Goal: Contribute content

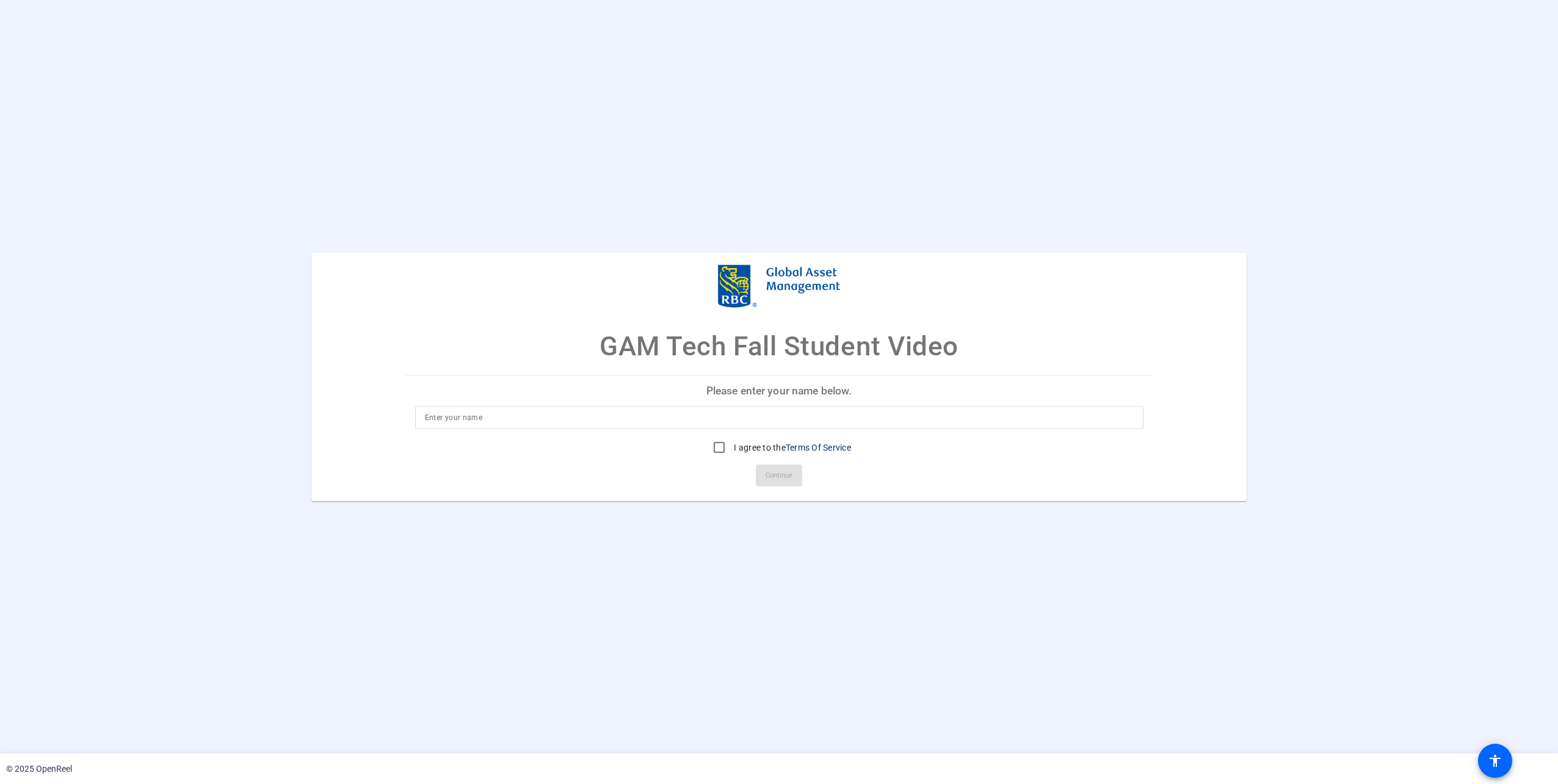
click at [684, 410] on input at bounding box center [779, 416] width 708 height 15
type input "[PERSON_NAME]"
click at [719, 450] on input "I agree to the Terms Of Service" at bounding box center [719, 446] width 24 height 24
checkbox input "true"
click at [768, 475] on span "Continue" at bounding box center [779, 474] width 27 height 18
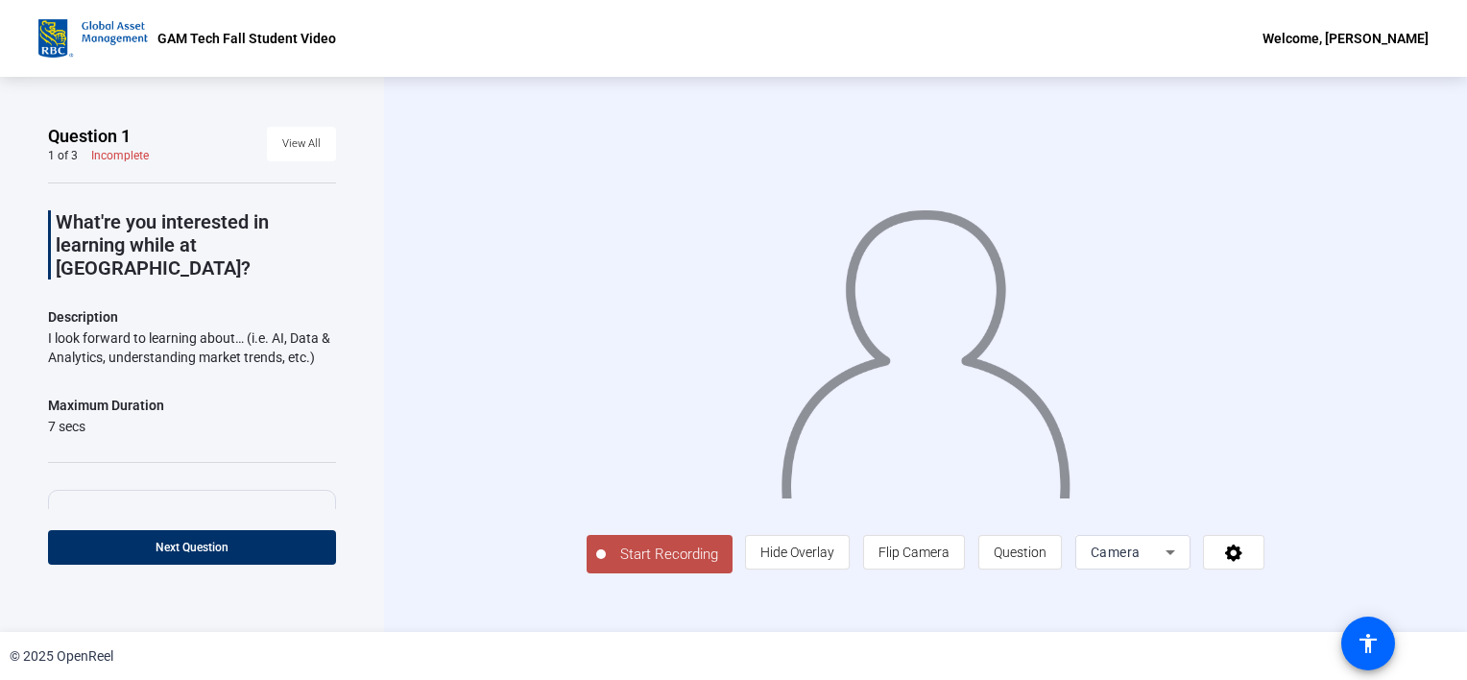
click at [1424, 455] on div "Start Recording person Hide Overlay flip Flip Camera question_mark Question Cam…" at bounding box center [925, 354] width 1083 height 555
click at [801, 537] on span "Hide Overlay" at bounding box center [797, 552] width 74 height 36
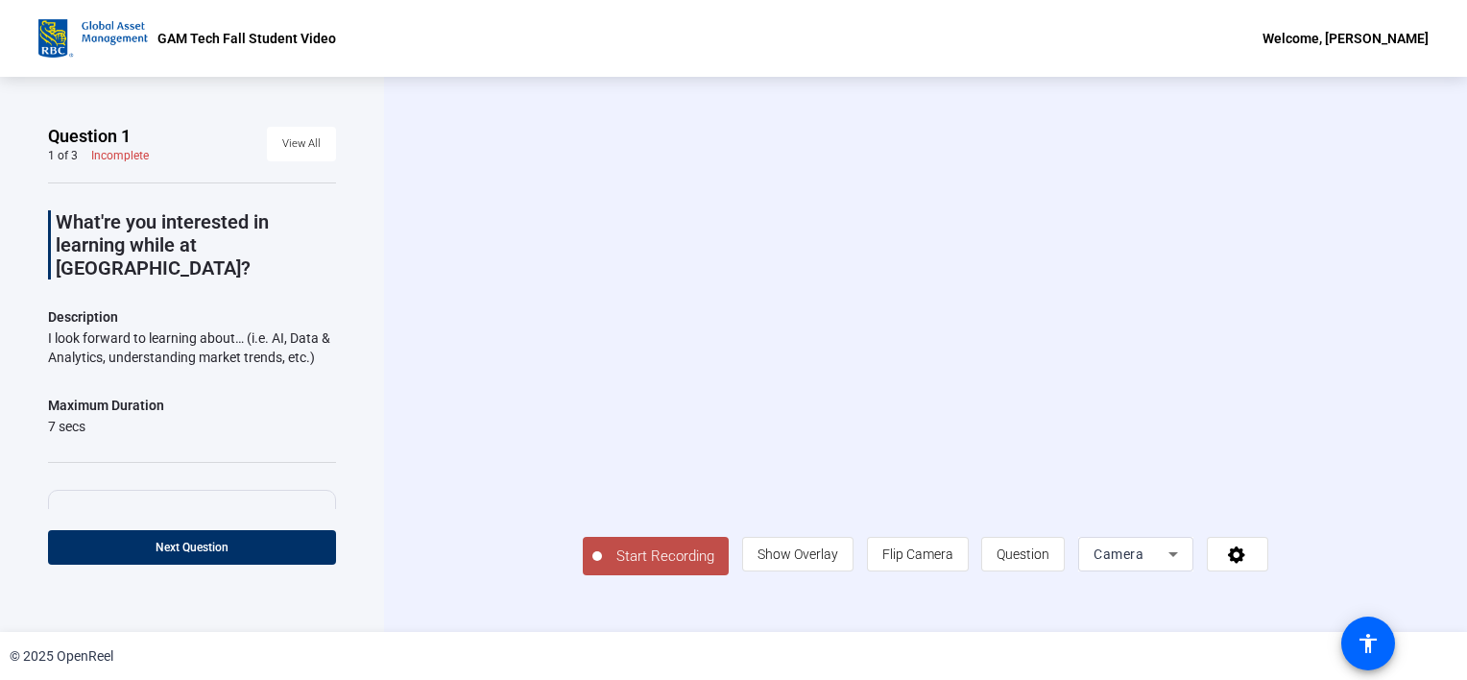
click at [662, 566] on button "Start Recording" at bounding box center [656, 556] width 146 height 38
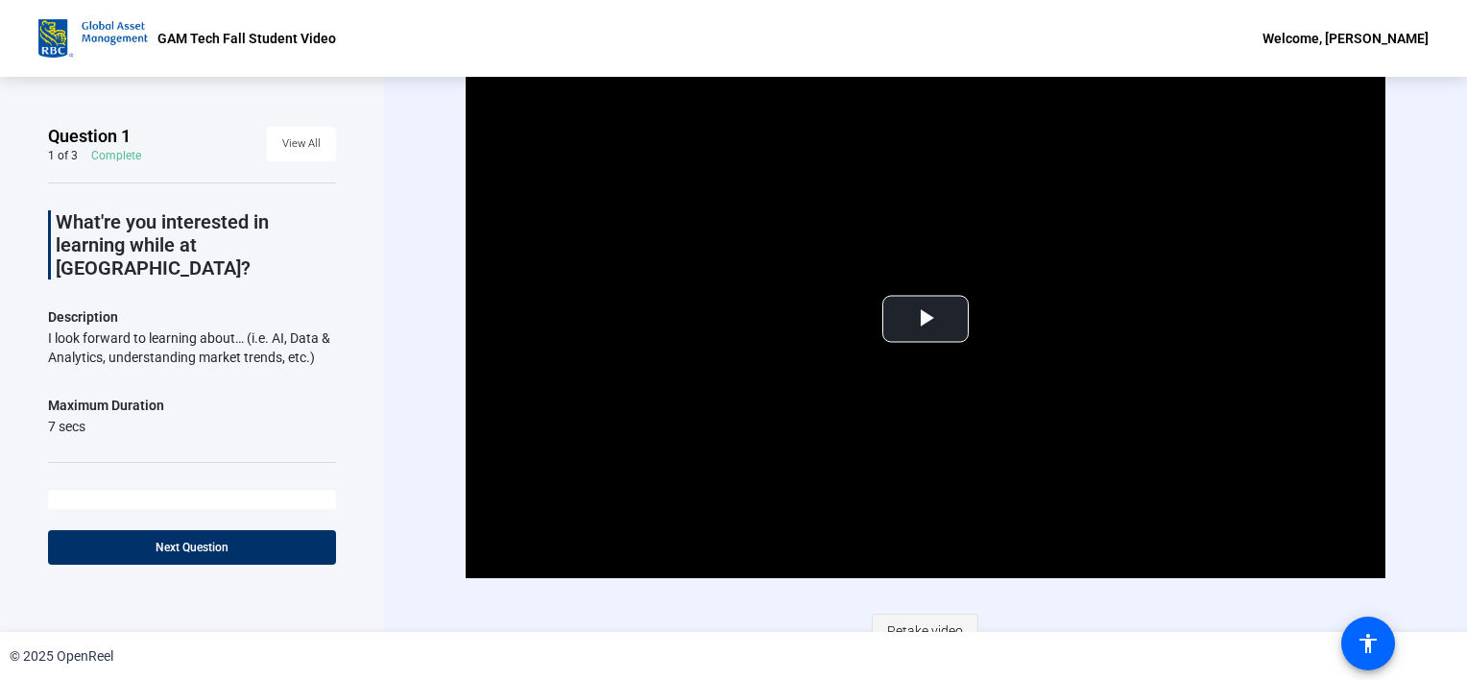
click at [902, 622] on span "Retake video" at bounding box center [925, 630] width 76 height 36
click at [902, 627] on span "Retake video" at bounding box center [925, 630] width 76 height 36
click at [925, 319] on span "Video Player" at bounding box center [925, 319] width 0 height 0
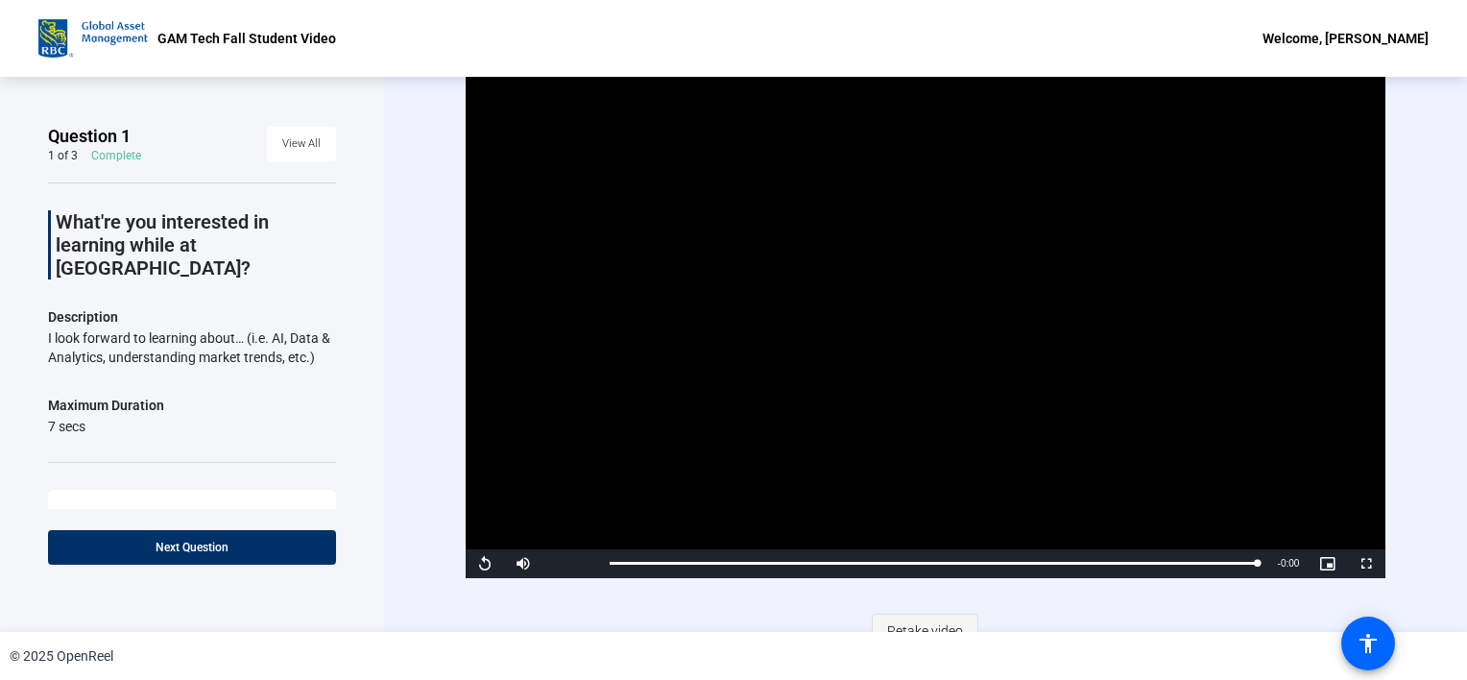
click at [900, 620] on span "Retake video" at bounding box center [925, 630] width 76 height 36
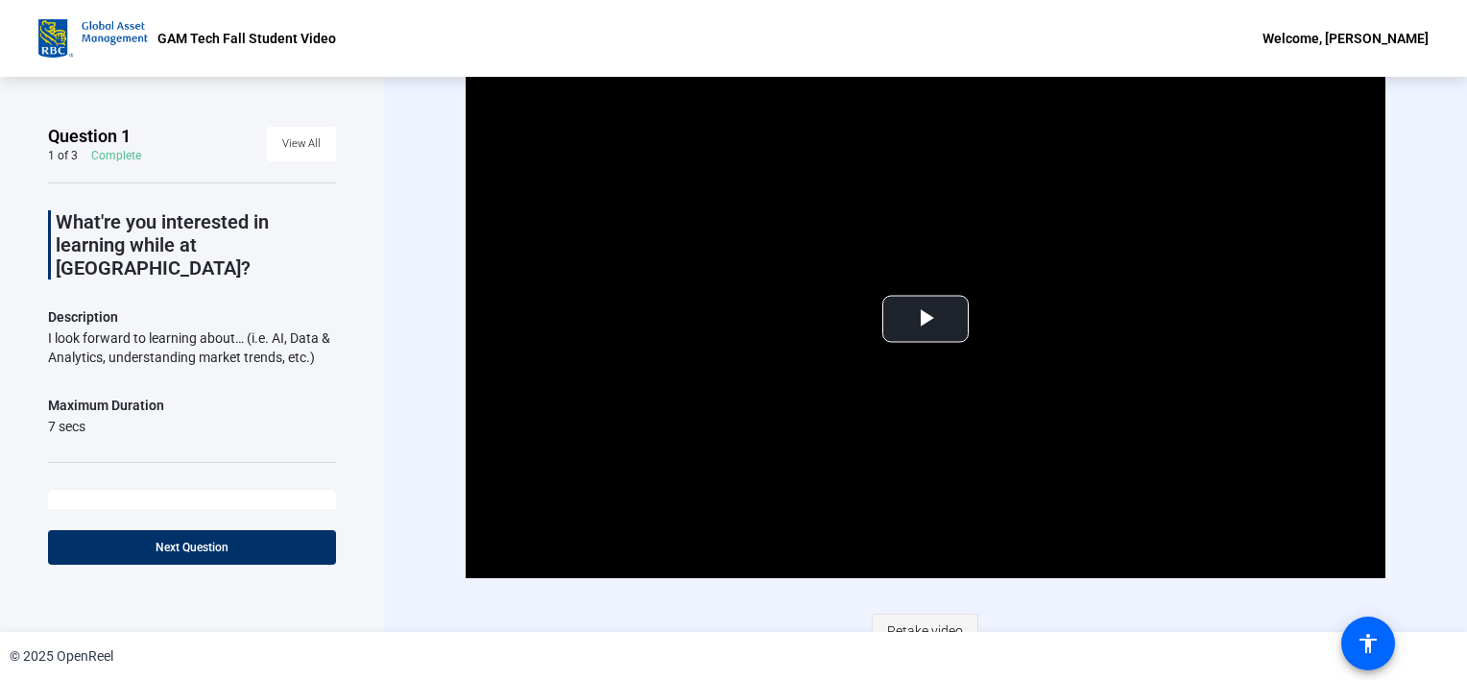
click at [925, 619] on span "Retake video" at bounding box center [925, 630] width 76 height 36
click at [925, 319] on span "Video Player" at bounding box center [925, 319] width 0 height 0
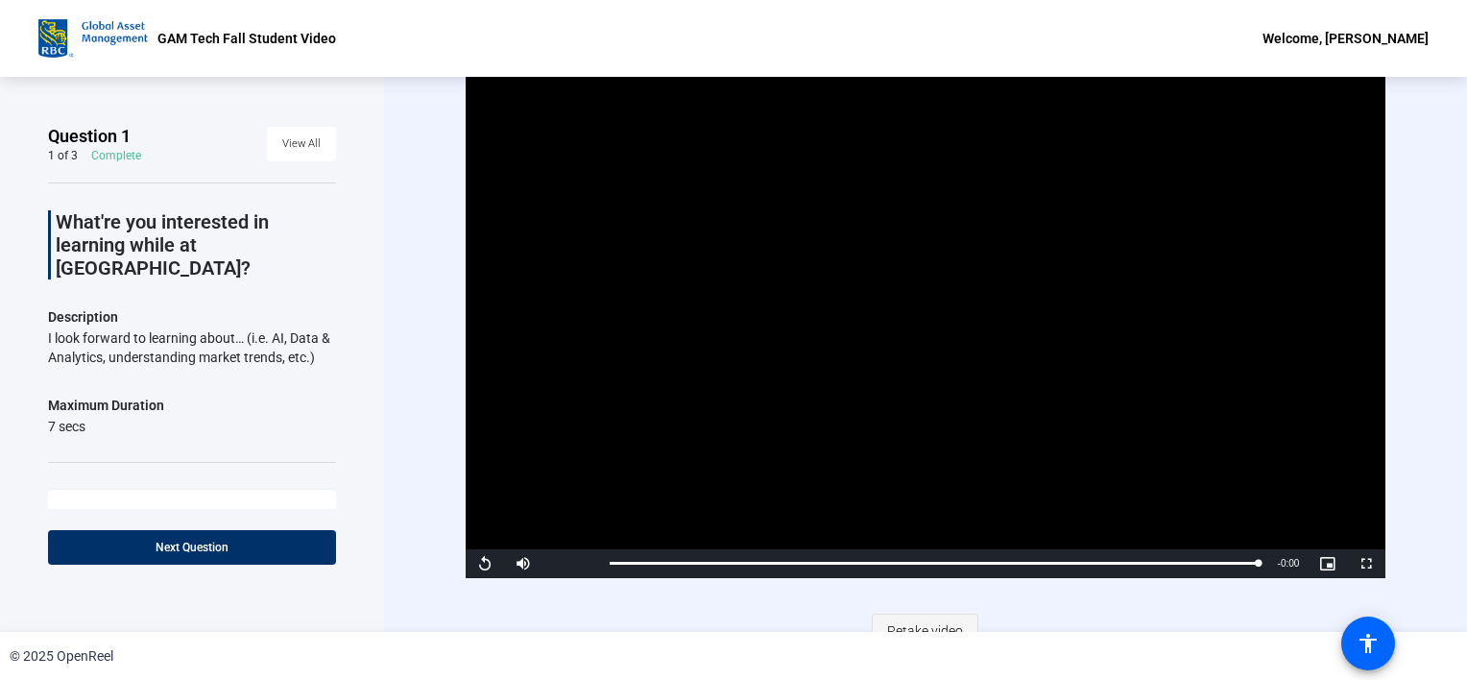
click at [925, 617] on span "Retake video" at bounding box center [925, 630] width 76 height 36
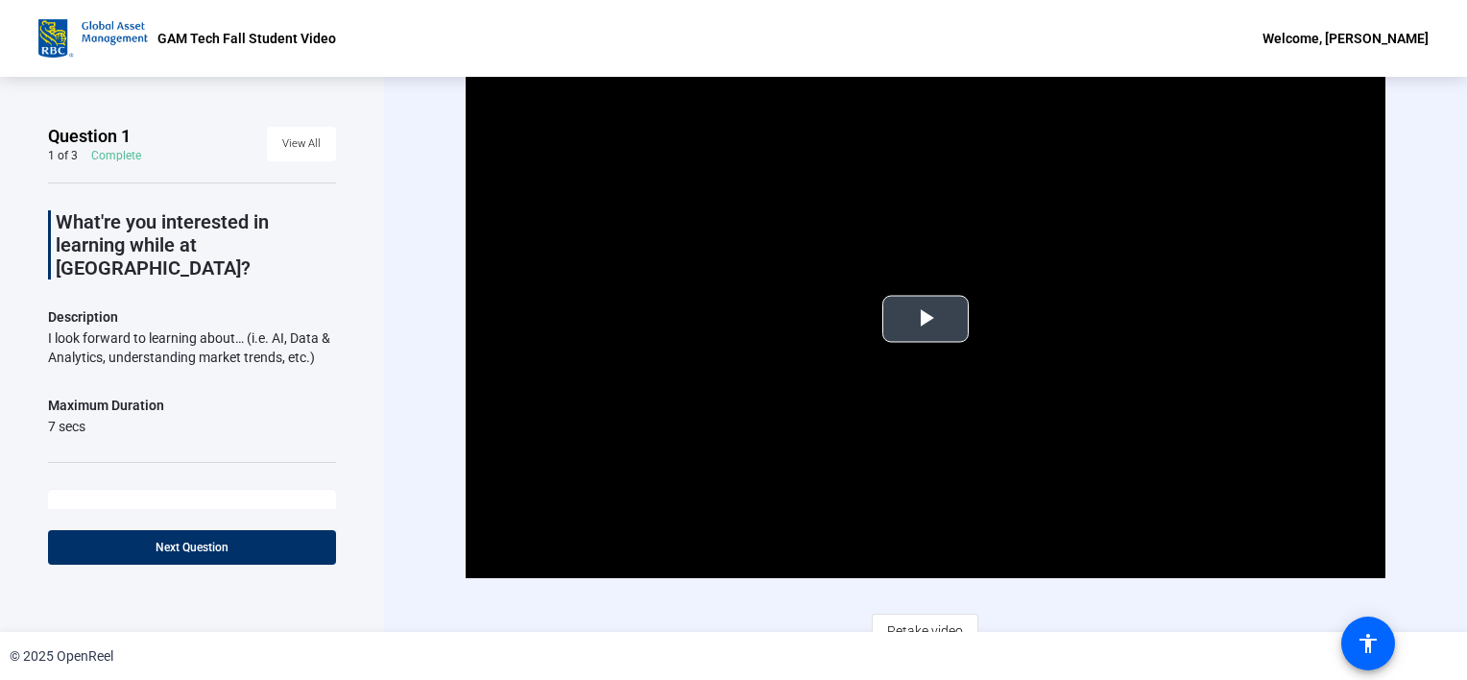
click at [925, 319] on span "Video Player" at bounding box center [925, 319] width 0 height 0
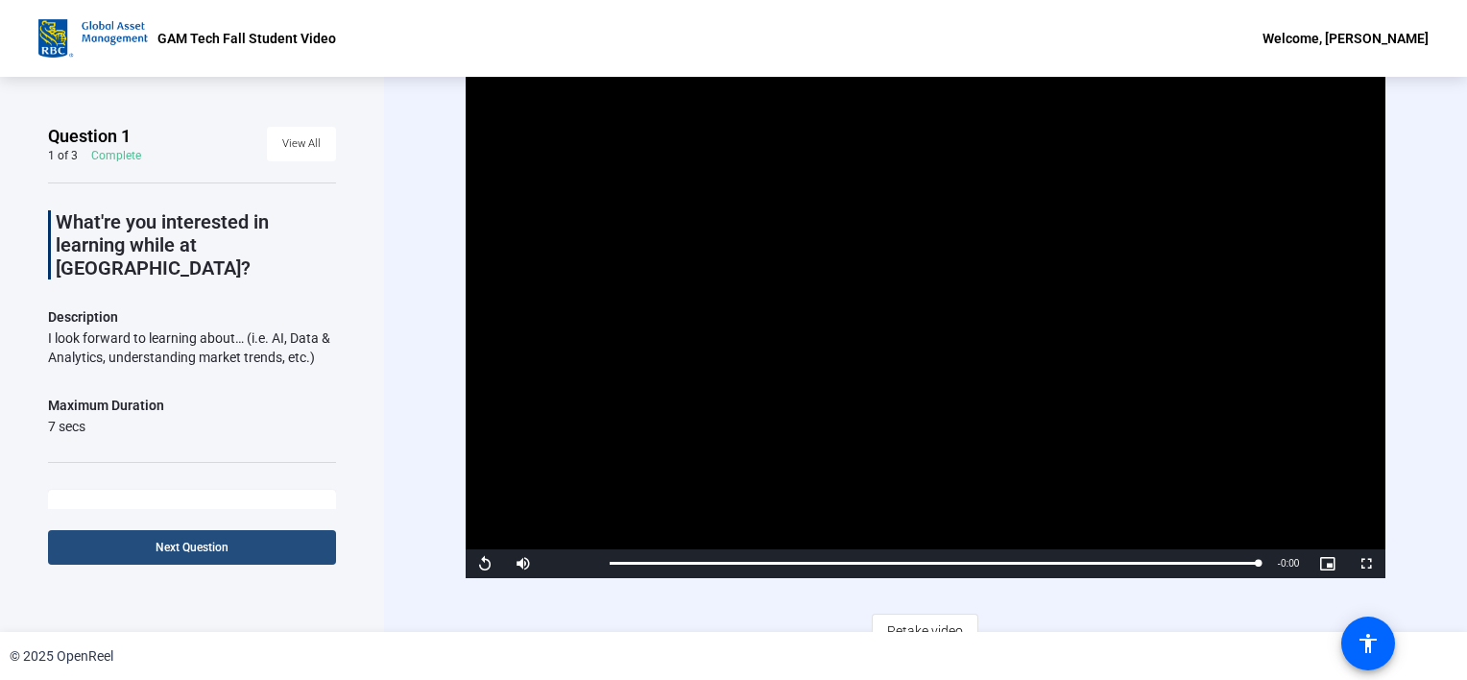
click at [165, 549] on span "Next Question" at bounding box center [192, 546] width 73 height 13
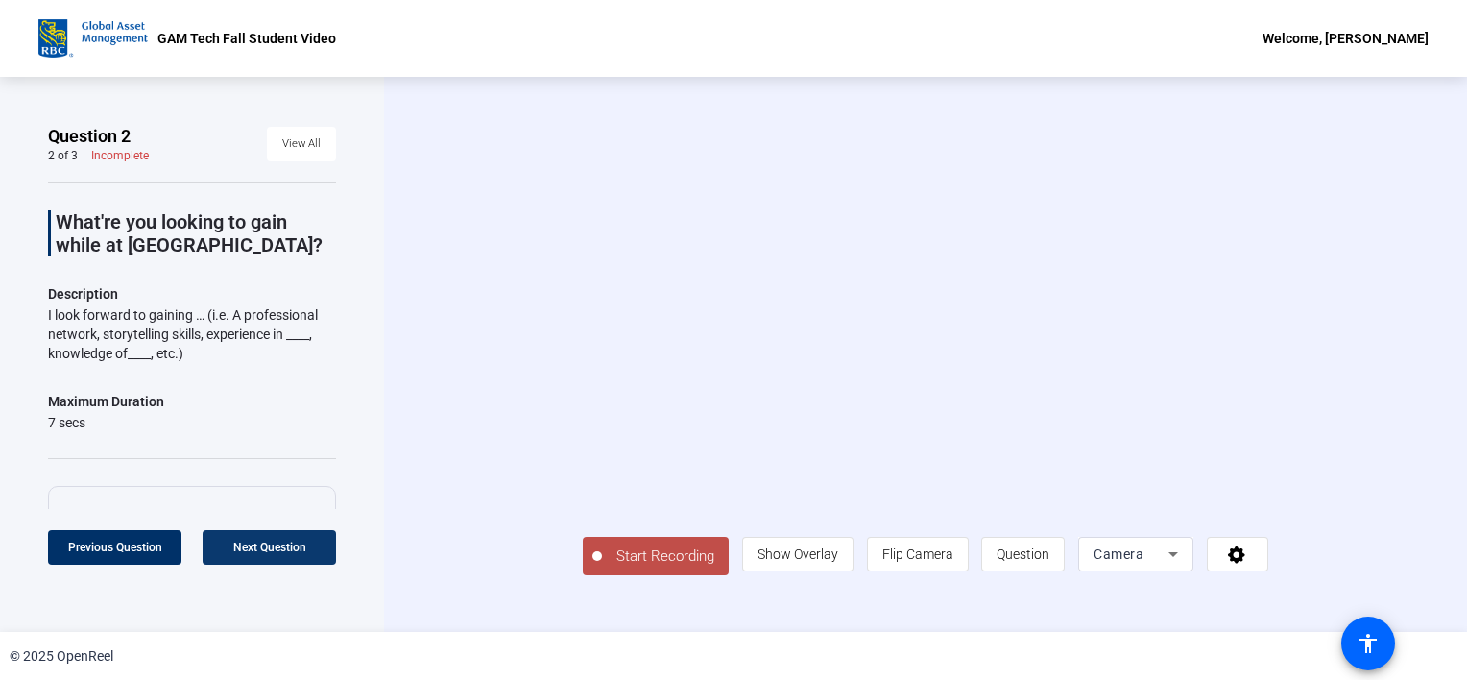
scroll to position [24, 0]
drag, startPoint x: 165, startPoint y: 549, endPoint x: 547, endPoint y: 589, distance: 384.2
click at [602, 567] on span "Start Recording" at bounding box center [665, 556] width 127 height 22
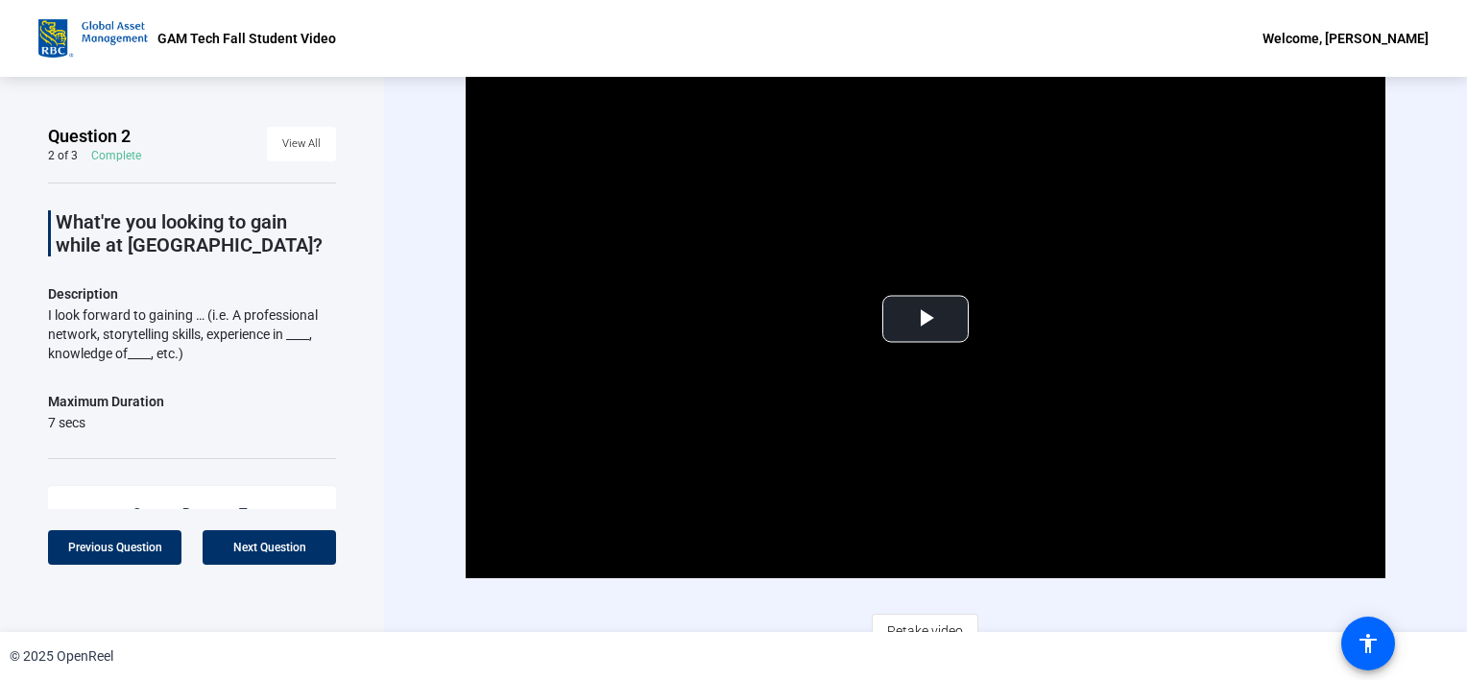
scroll to position [19, 0]
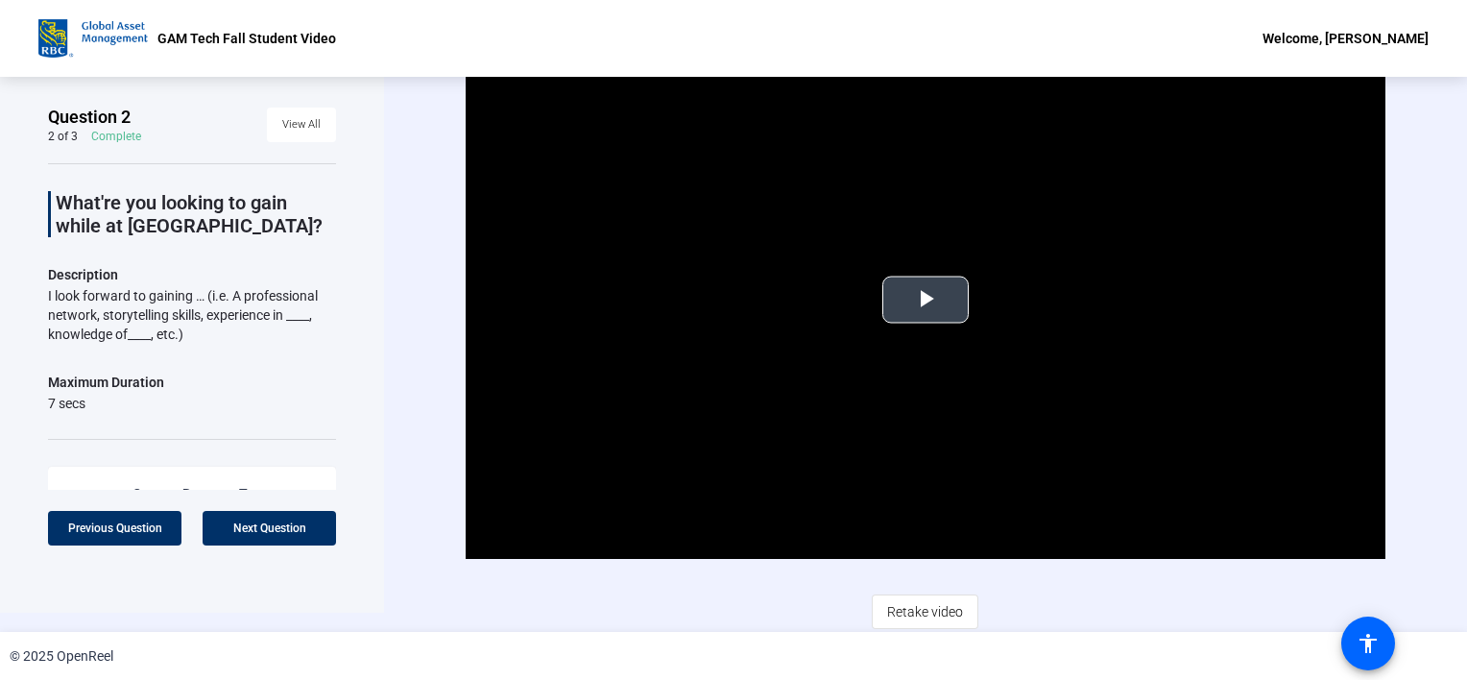
click at [925, 300] on span "Video Player" at bounding box center [925, 300] width 0 height 0
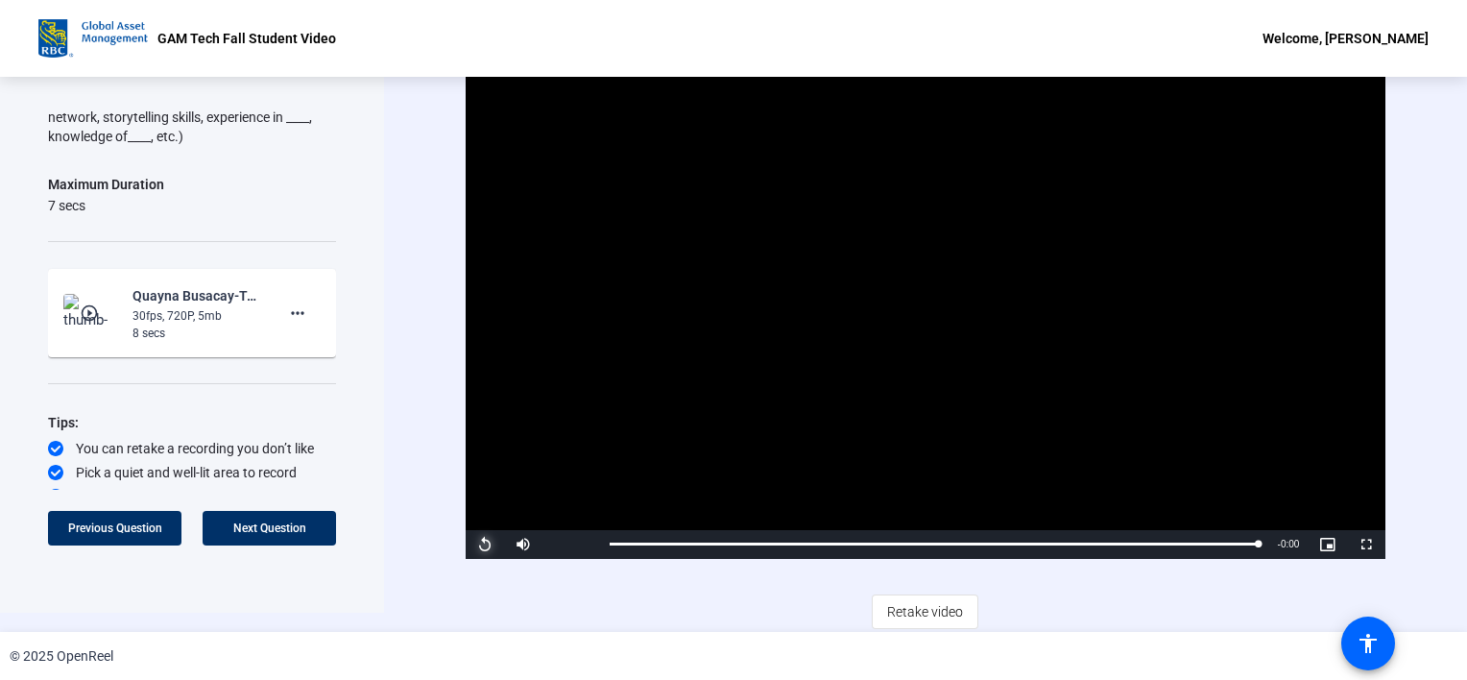
scroll to position [212, 0]
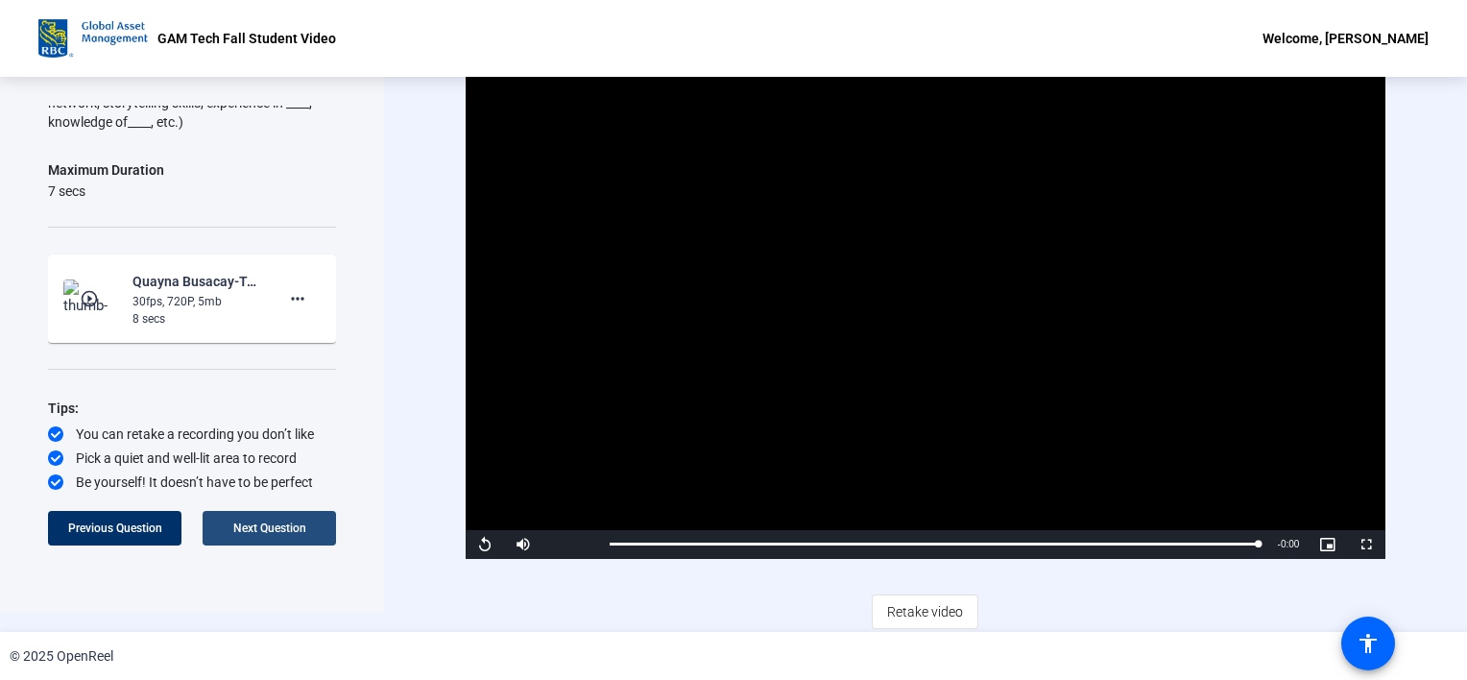
click at [272, 533] on span "Next Question" at bounding box center [269, 527] width 73 height 13
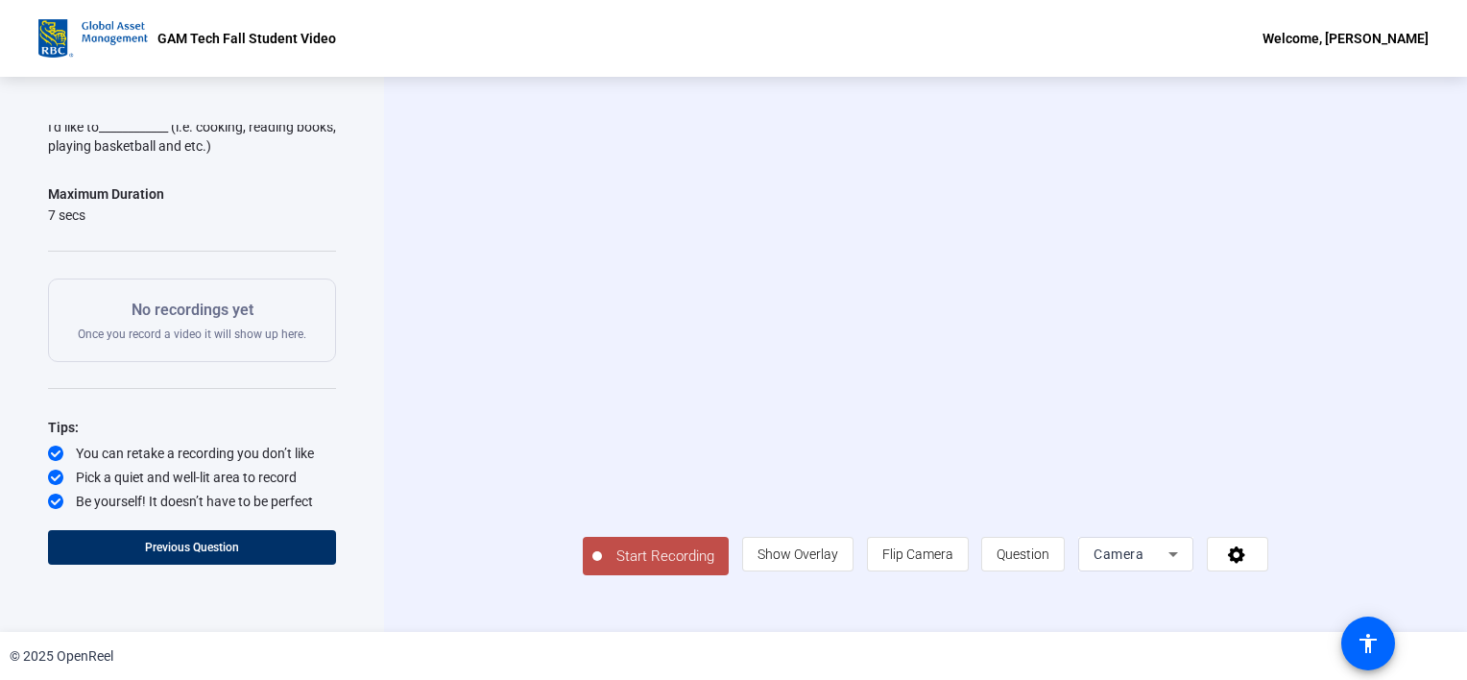
scroll to position [0, 0]
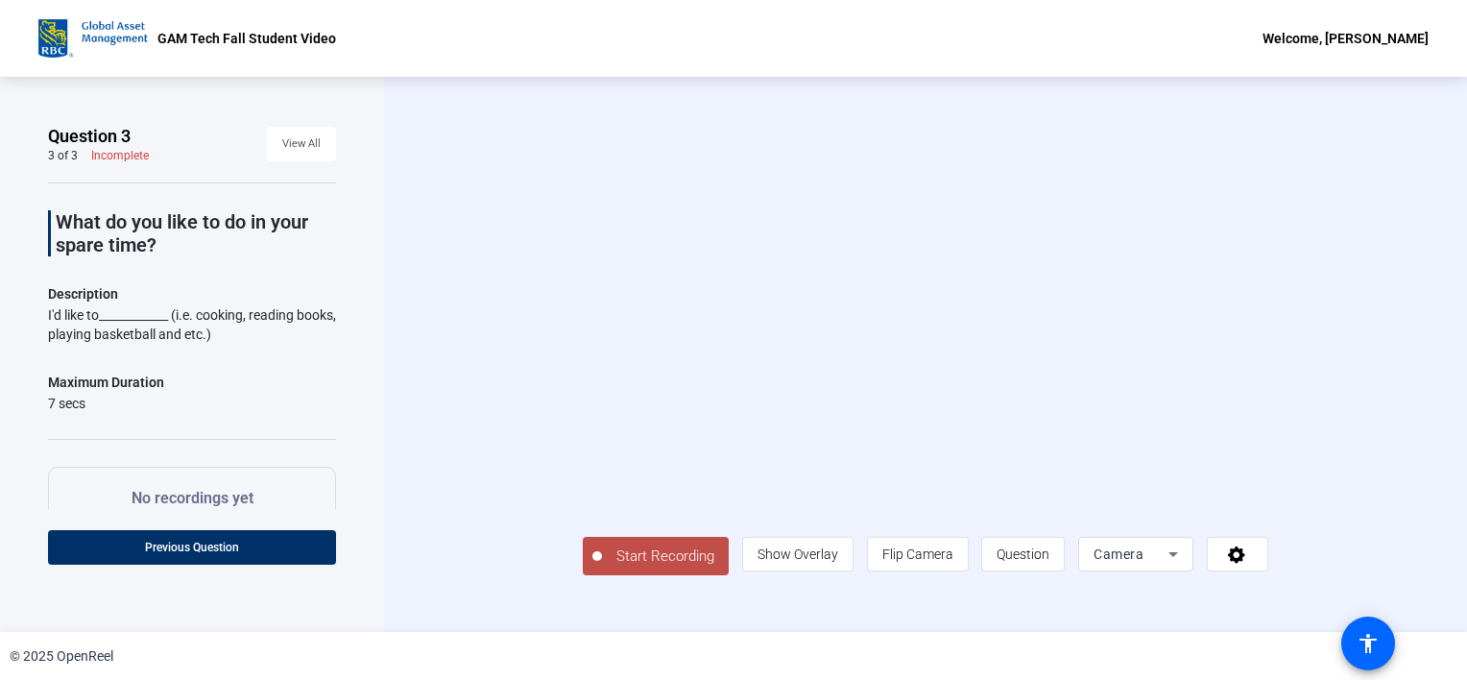
click at [583, 575] on button "Start Recording" at bounding box center [656, 556] width 146 height 38
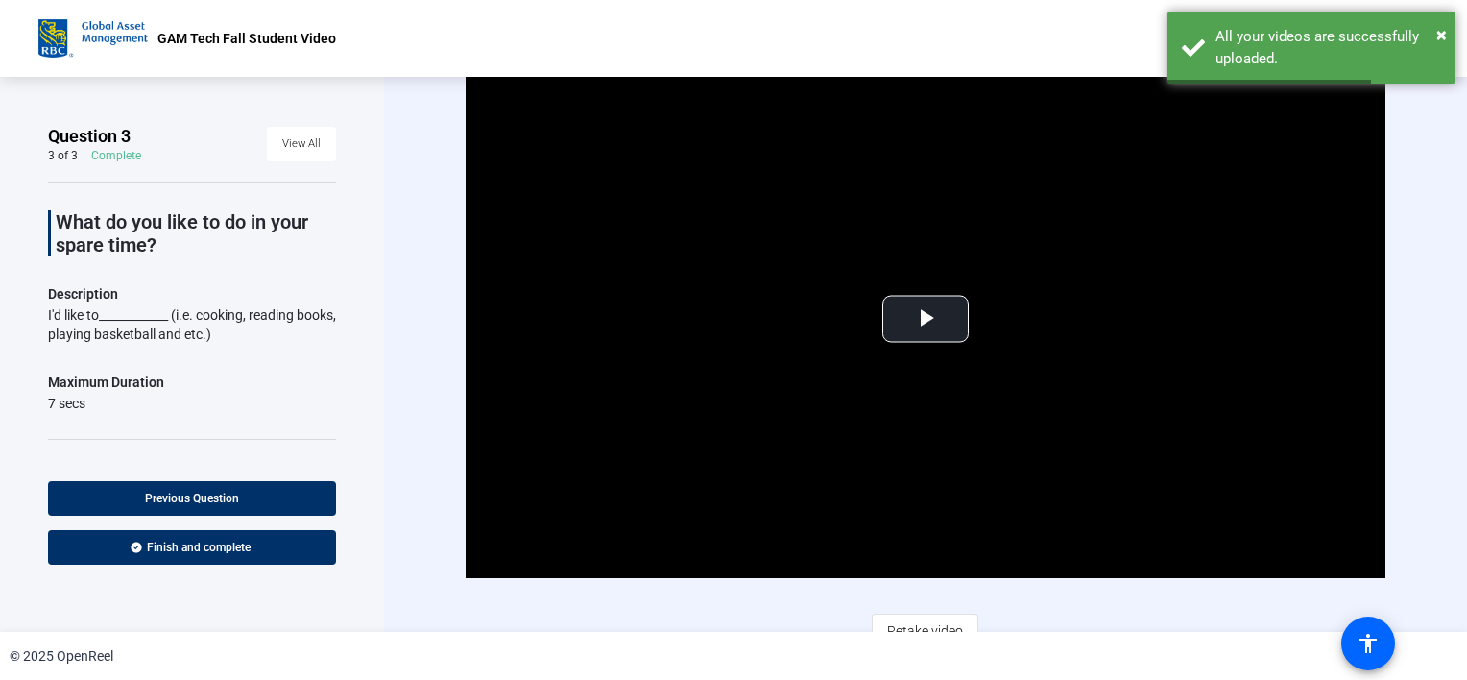
scroll to position [19, 0]
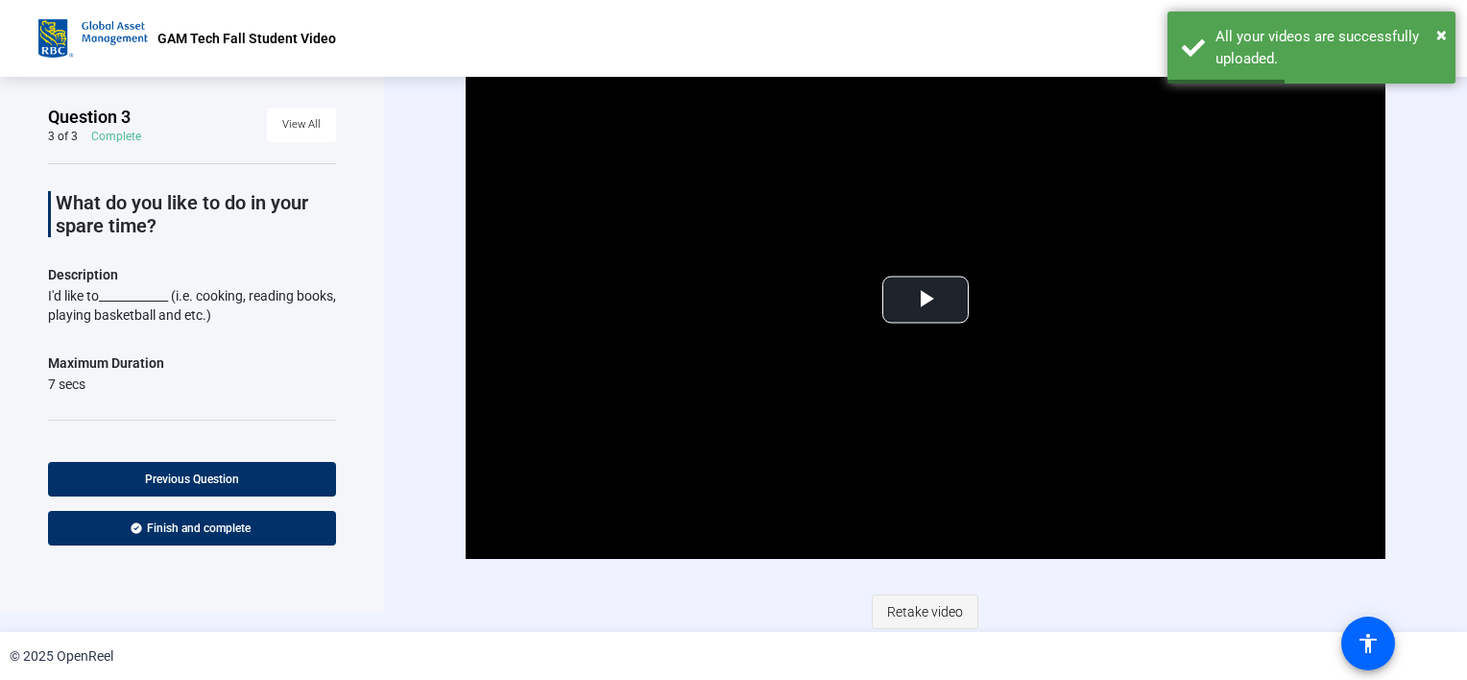
click at [918, 614] on span "Retake video" at bounding box center [925, 611] width 76 height 36
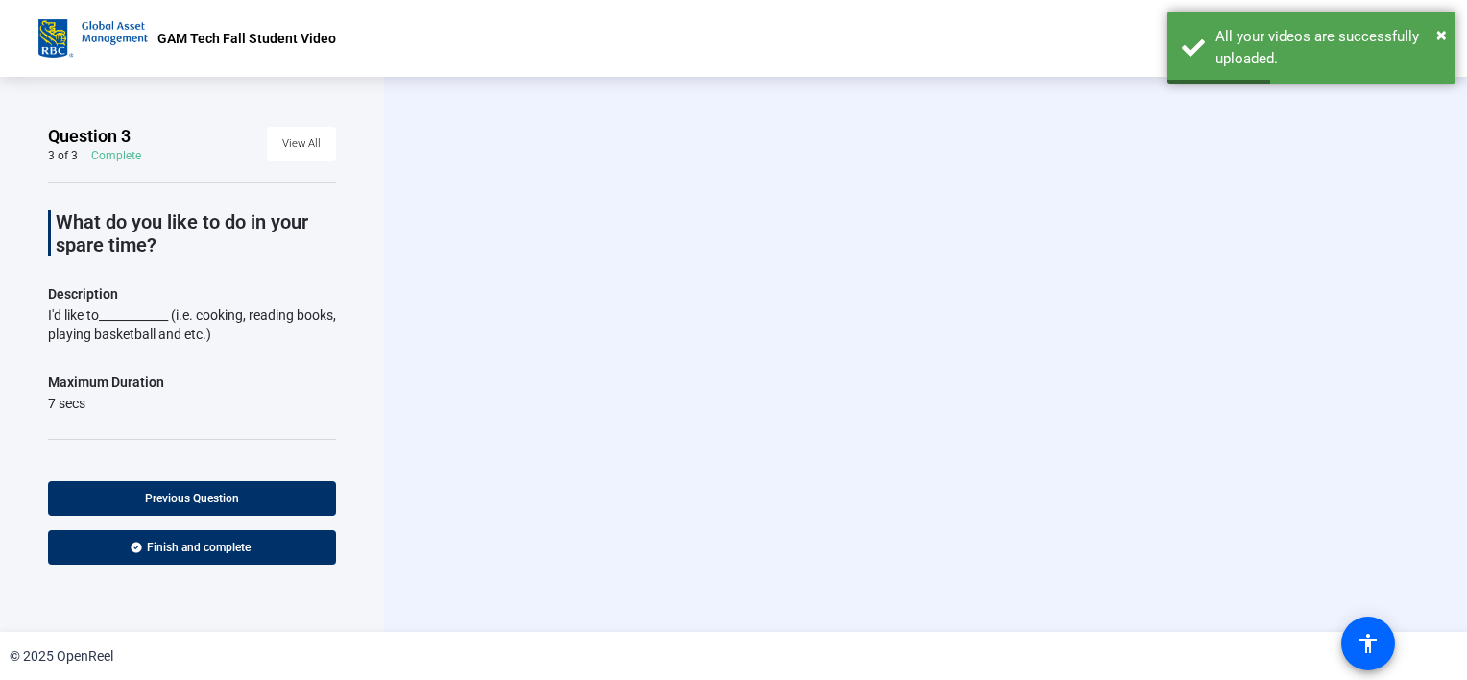
scroll to position [0, 0]
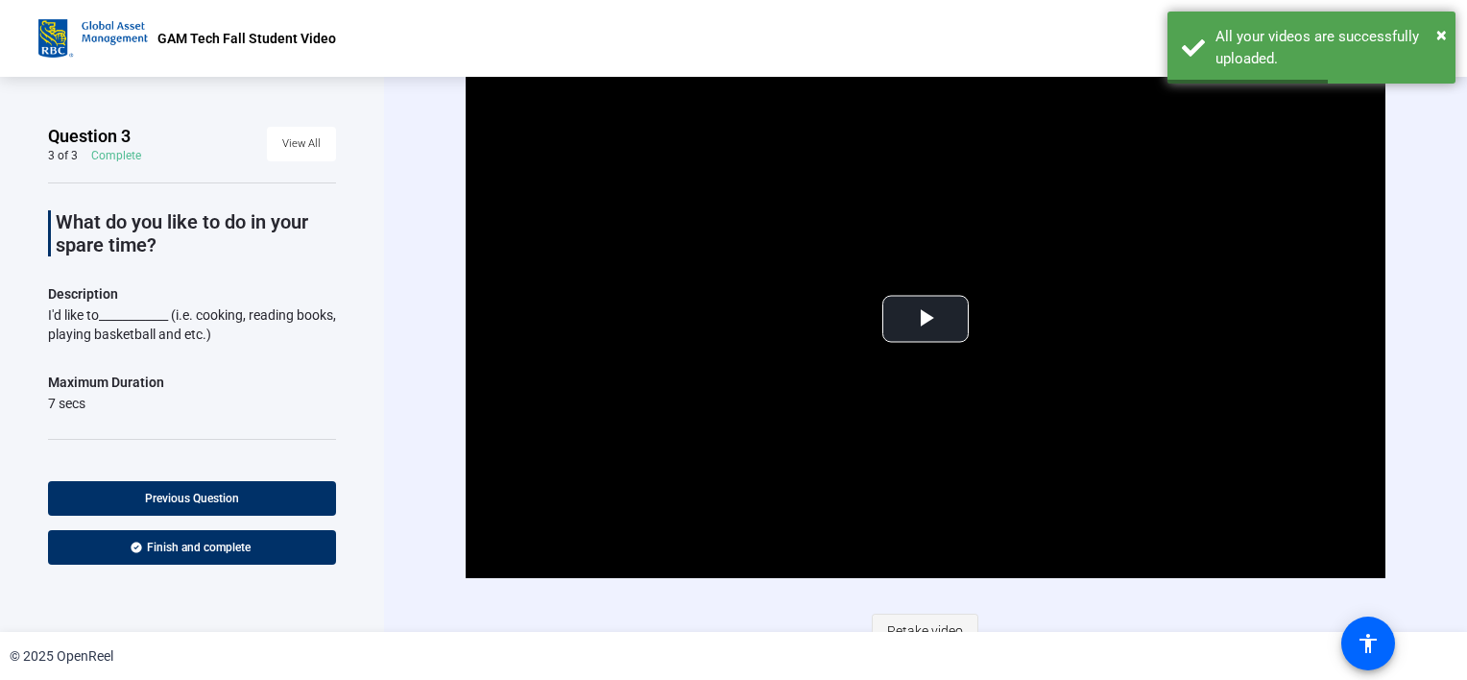
click at [939, 625] on span "Retake video" at bounding box center [925, 630] width 76 height 36
click at [925, 319] on span "Video Player" at bounding box center [925, 319] width 0 height 0
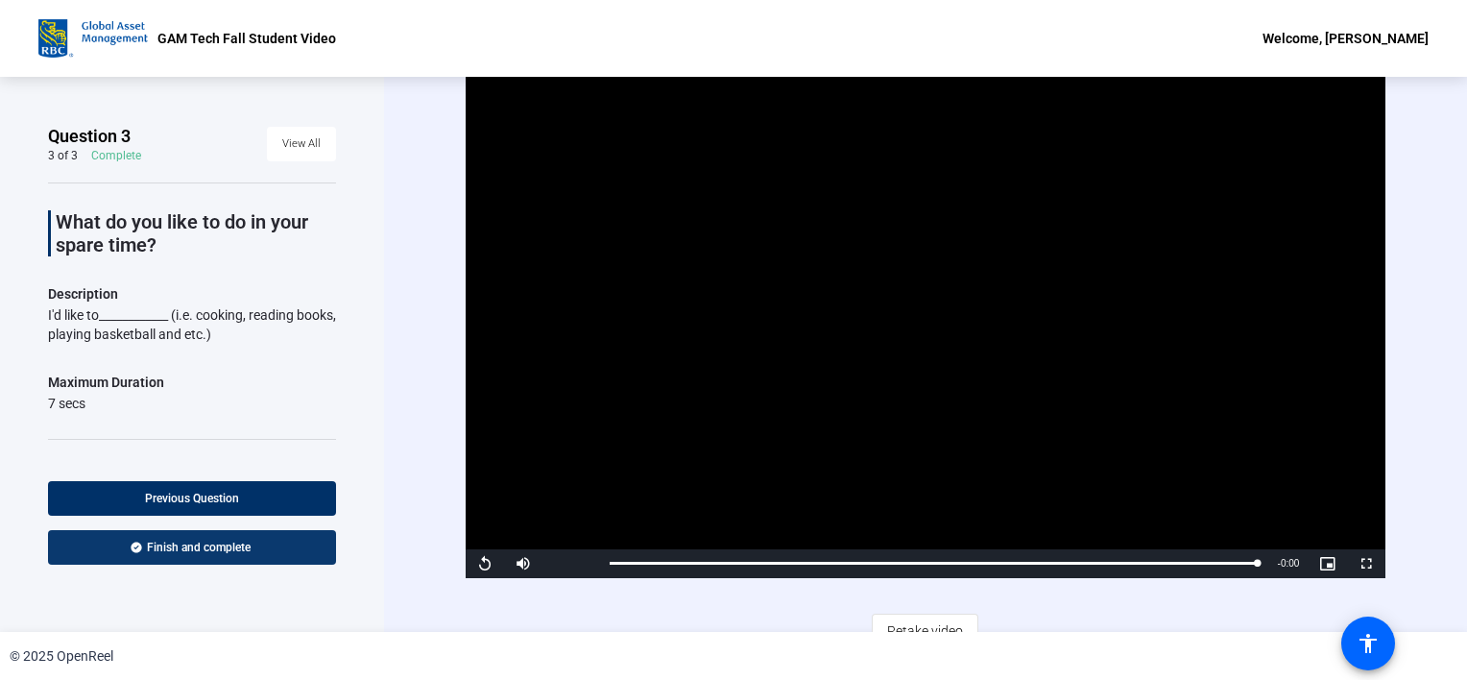
click at [213, 541] on span "Finish and complete" at bounding box center [199, 546] width 104 height 15
